Goal: Consume media (video, audio)

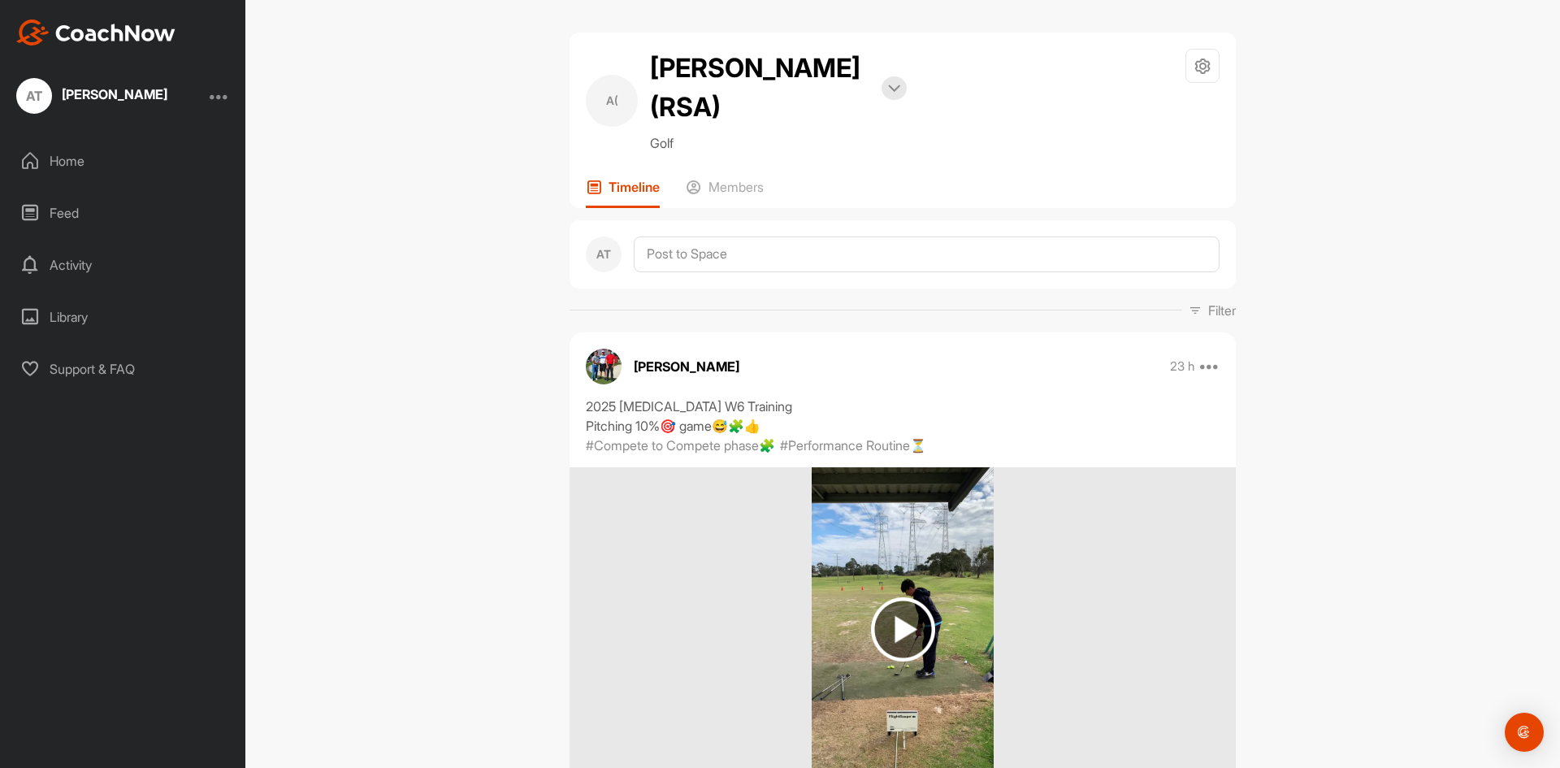
click at [937, 578] on img at bounding box center [903, 629] width 183 height 325
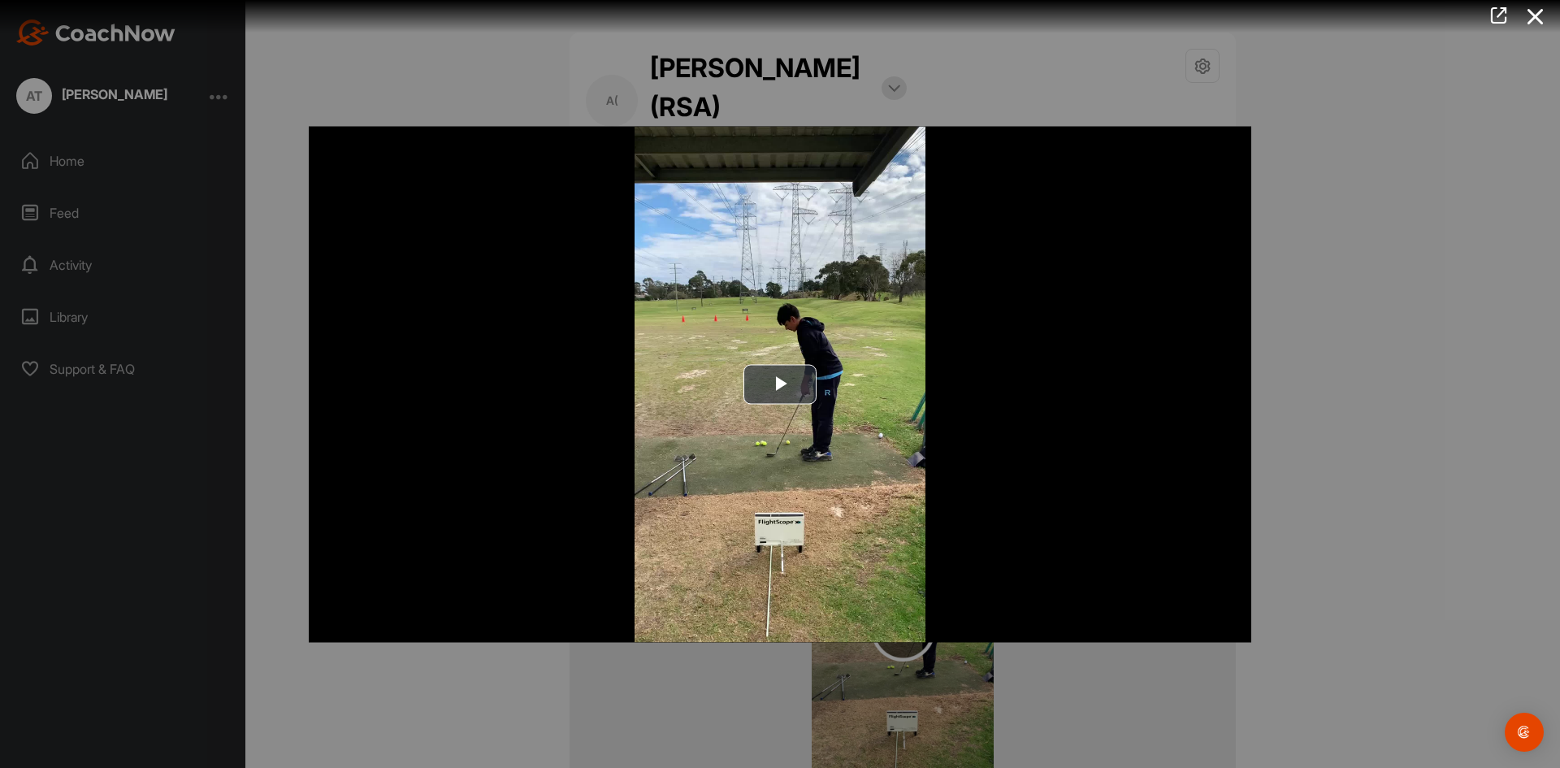
click at [772, 404] on img "Video Player" at bounding box center [780, 384] width 942 height 516
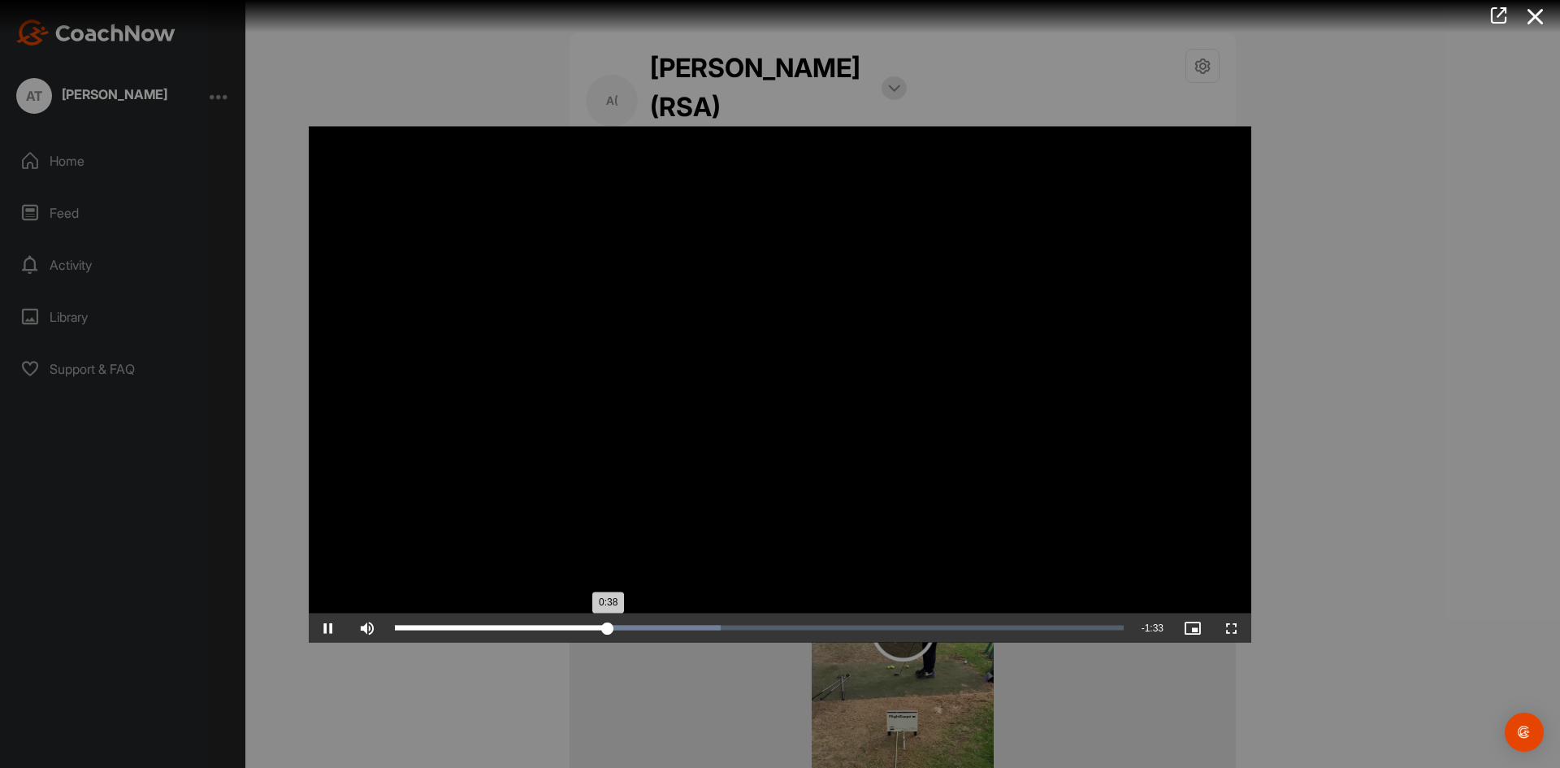
click at [565, 622] on div "Loaded : 44.70% 0:30 0:38" at bounding box center [759, 626] width 745 height 29
click at [552, 625] on div "0:28" at bounding box center [485, 627] width 180 height 5
click at [322, 627] on span "Video Player" at bounding box center [328, 627] width 39 height 0
click at [1055, 621] on div "Loaded : 100.00% 1:58 2:07" at bounding box center [759, 626] width 745 height 29
click at [312, 627] on span "Video Player" at bounding box center [328, 627] width 39 height 0
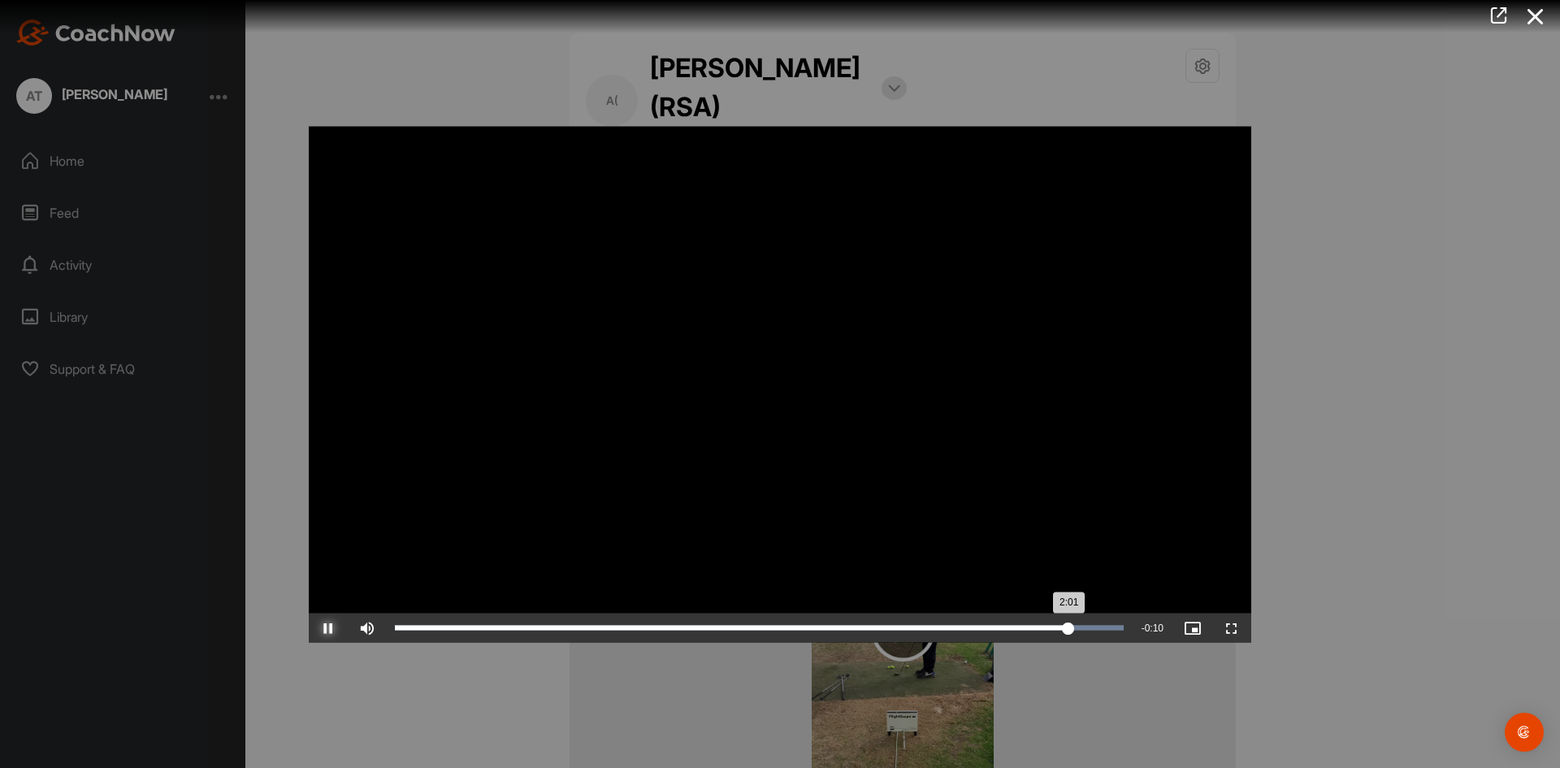
click at [986, 623] on div "Loaded : 100.00% 1:46 2:01" at bounding box center [759, 626] width 745 height 29
click at [963, 623] on div "Loaded : 100.00% 1:42 1:47" at bounding box center [759, 626] width 745 height 29
click at [949, 623] on div "Loaded : 100.00% 1:39 1:44" at bounding box center [759, 626] width 745 height 29
click at [922, 623] on div "Loaded : 100.00% 1:35 1:41" at bounding box center [759, 626] width 745 height 29
click at [322, 627] on span "Video Player" at bounding box center [328, 627] width 39 height 0
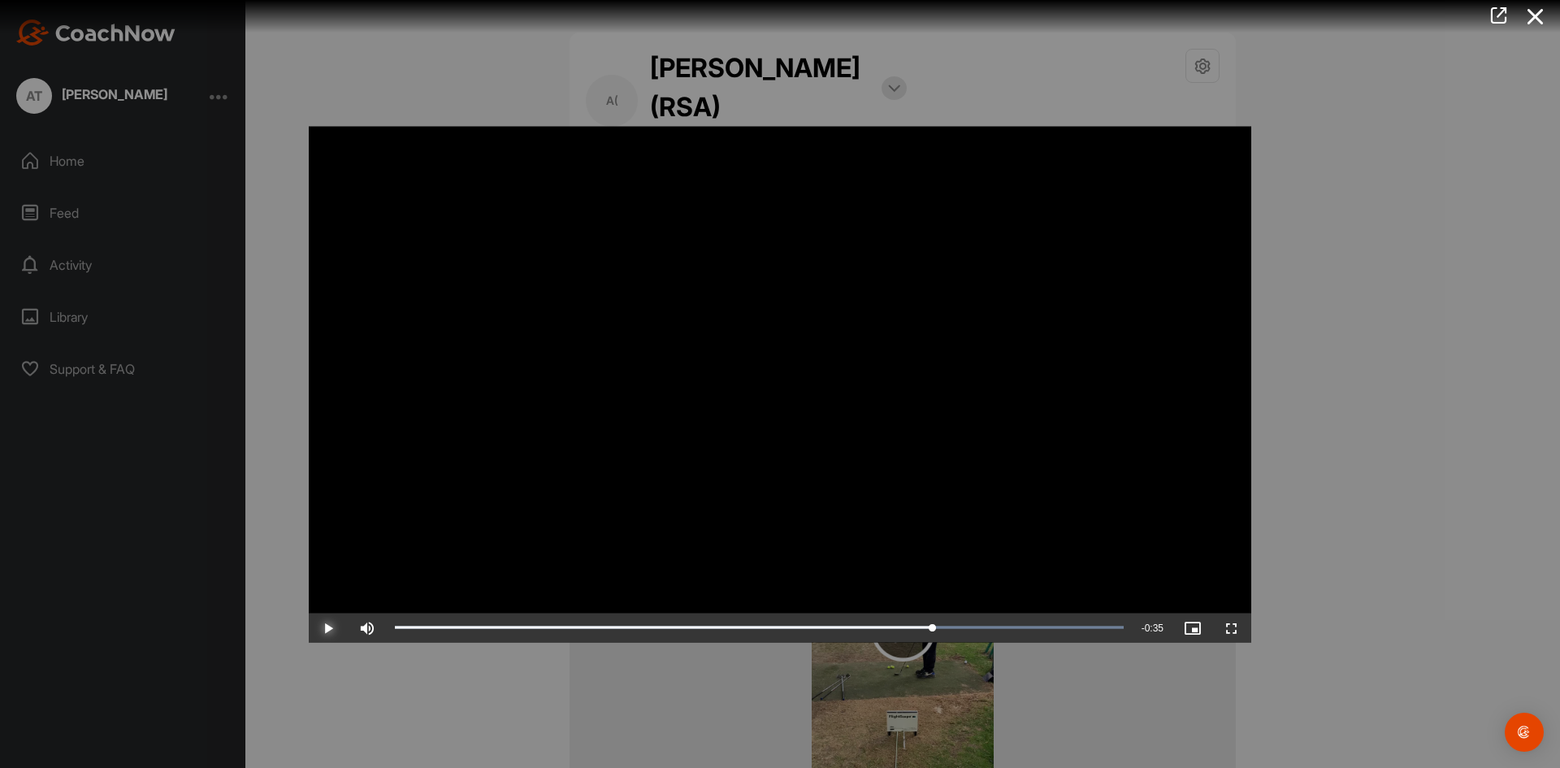
click at [326, 627] on span "Video Player" at bounding box center [328, 627] width 39 height 0
click at [871, 621] on div "Loaded : 100.00% 1:25 1:46" at bounding box center [759, 626] width 745 height 29
click at [324, 627] on span "Video Player" at bounding box center [328, 627] width 39 height 0
click at [627, 236] on video "Video Player" at bounding box center [780, 384] width 942 height 516
click at [331, 627] on span "Video Player" at bounding box center [328, 627] width 39 height 0
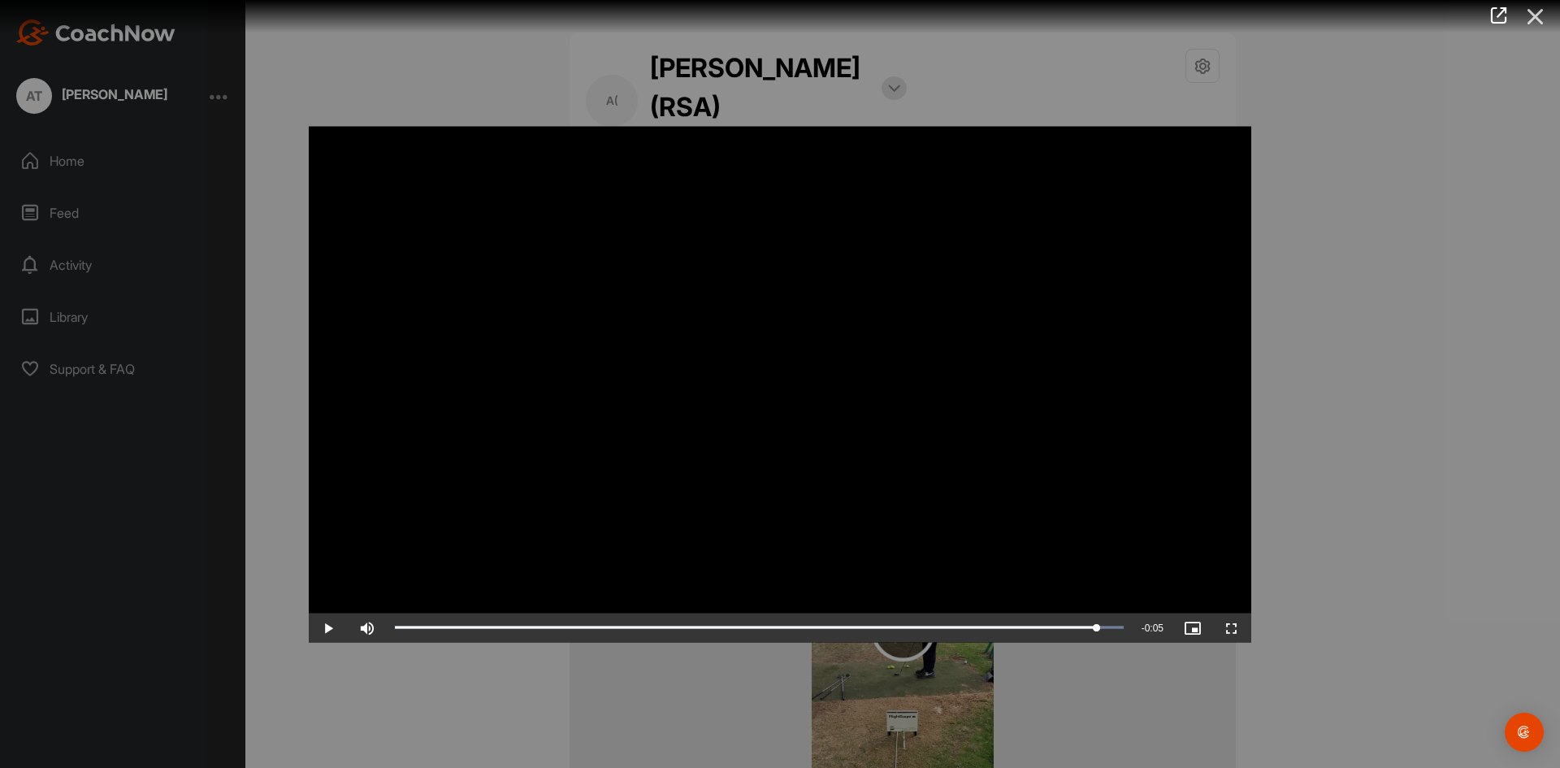
click at [1537, 13] on icon at bounding box center [1535, 17] width 37 height 30
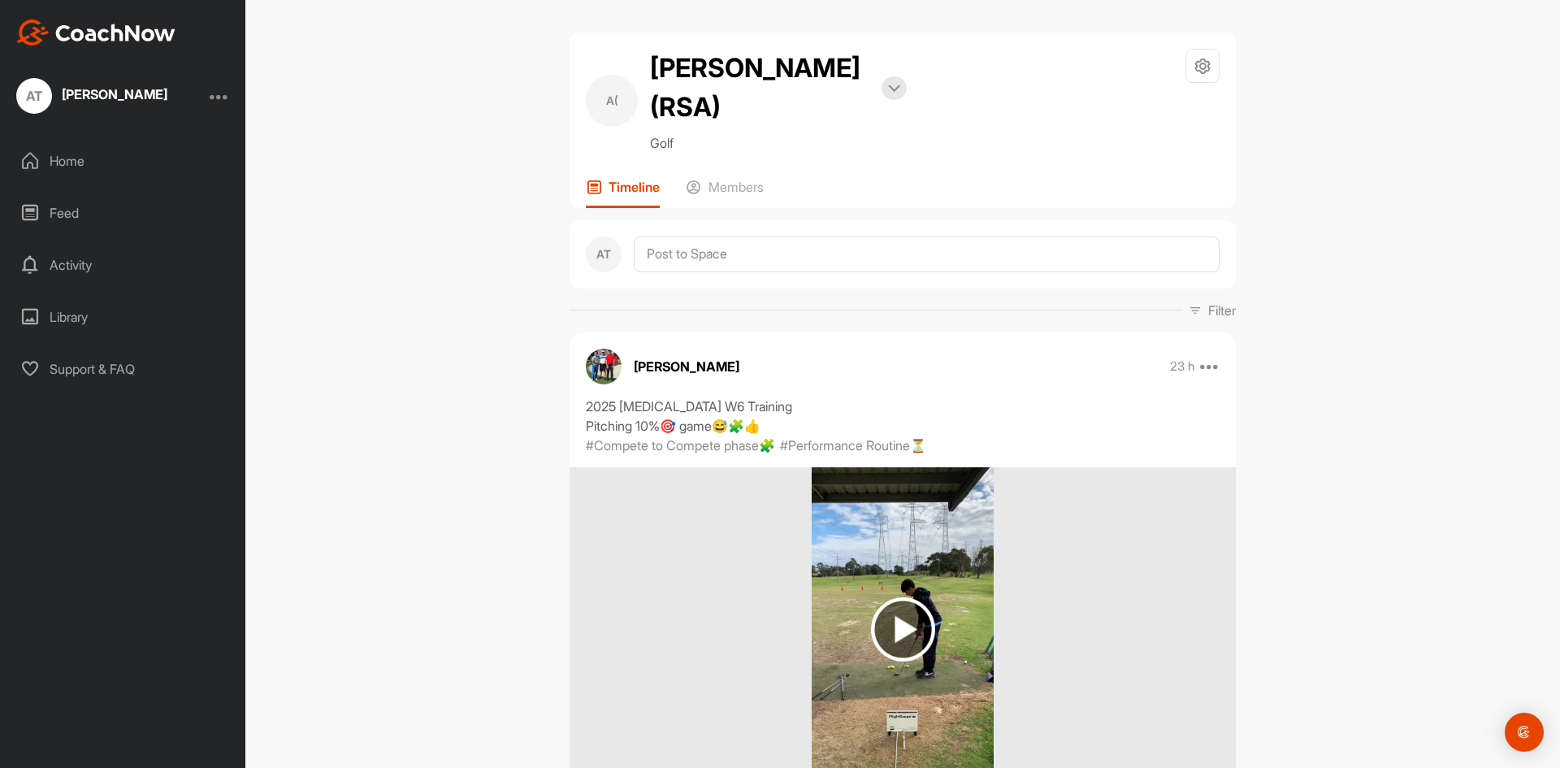
click at [217, 98] on div at bounding box center [219, 95] width 19 height 19
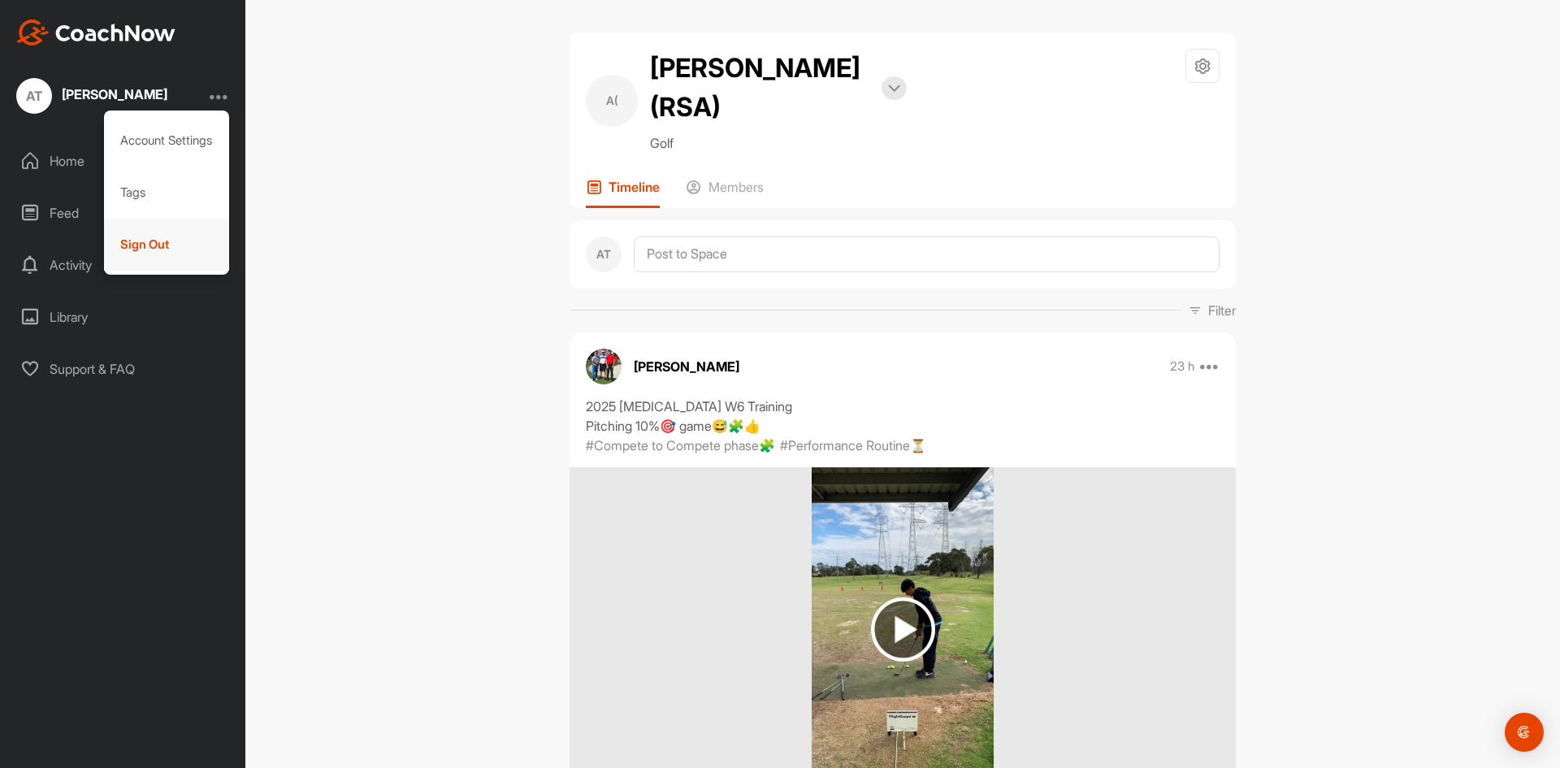
click at [159, 245] on div "Sign Out" at bounding box center [167, 245] width 126 height 52
